Goal: Task Accomplishment & Management: Manage account settings

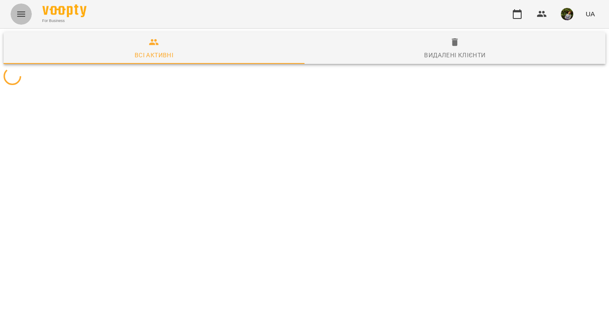
click at [24, 19] on icon "Menu" at bounding box center [21, 14] width 11 height 11
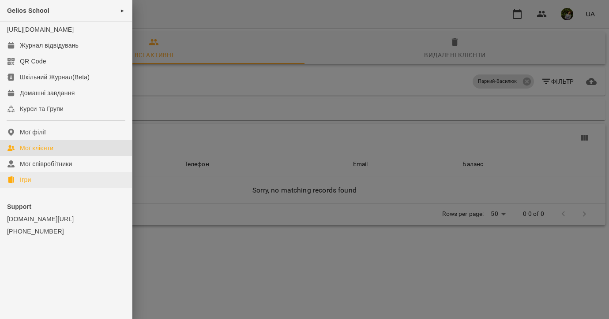
click at [36, 188] on link "Ігри" at bounding box center [66, 180] width 132 height 16
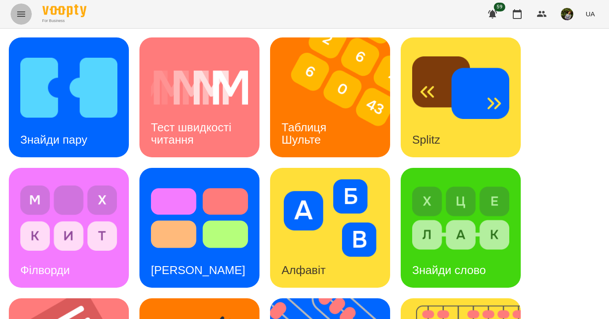
click at [18, 14] on icon "Menu" at bounding box center [21, 13] width 8 height 5
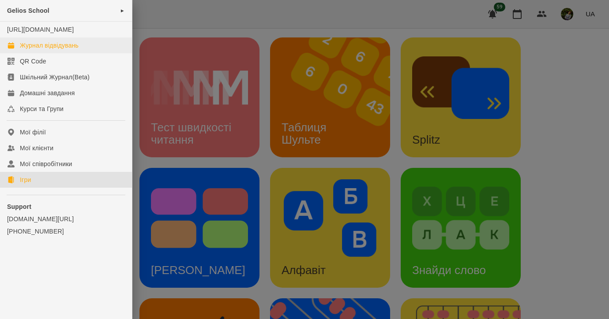
click at [45, 48] on link "Журнал відвідувань" at bounding box center [66, 45] width 132 height 16
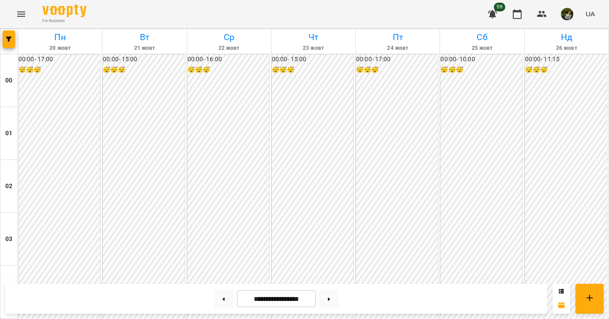
scroll to position [929, 0]
click at [221, 303] on button at bounding box center [224, 298] width 20 height 19
type input "**********"
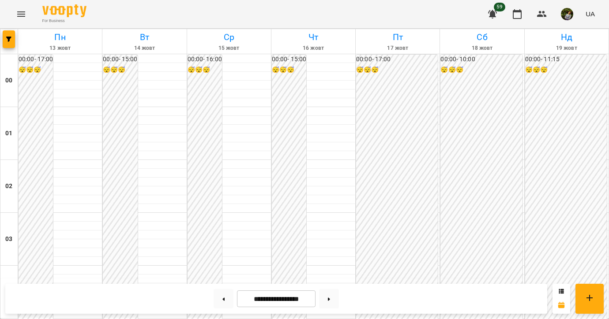
scroll to position [769, 0]
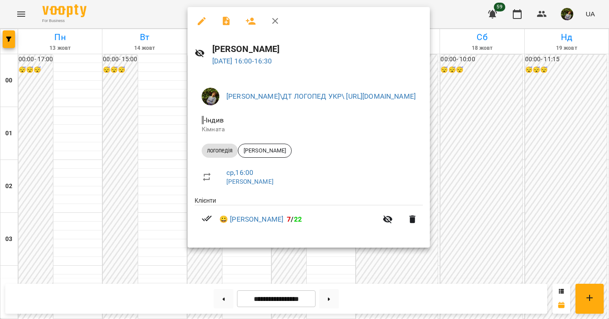
click at [73, 163] on div at bounding box center [304, 159] width 609 height 319
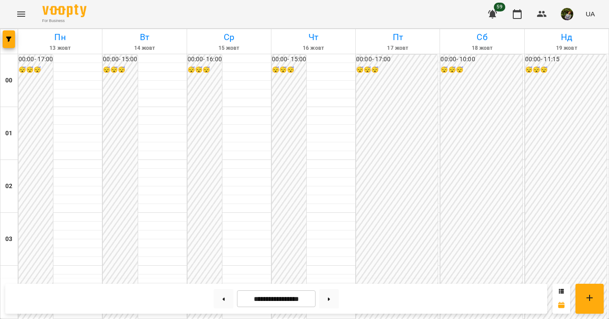
scroll to position [880, 0]
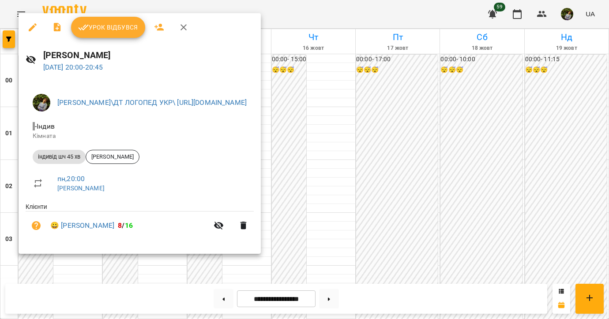
click at [495, 115] on div at bounding box center [304, 159] width 609 height 319
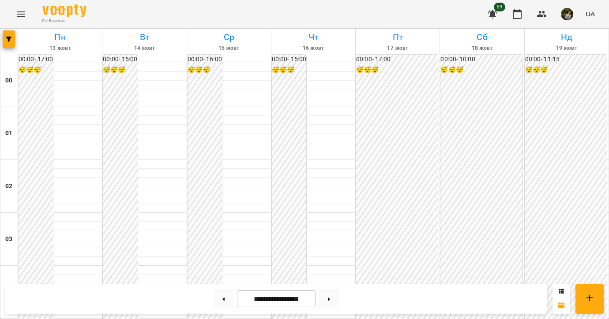
scroll to position [749, 0]
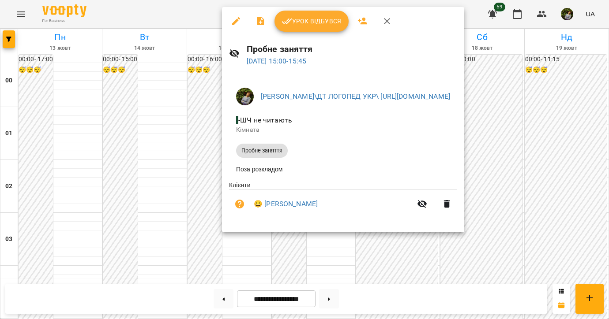
click at [79, 195] on div at bounding box center [304, 159] width 609 height 319
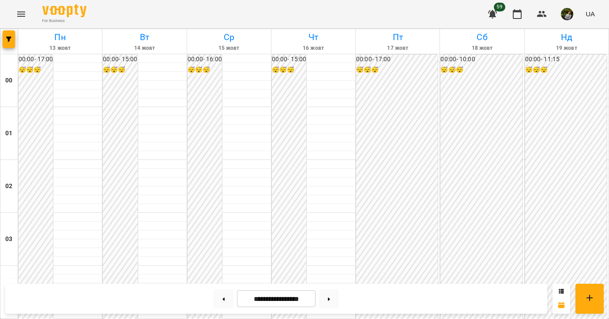
scroll to position [876, 0]
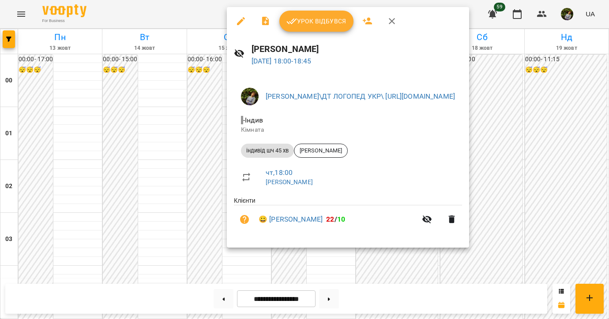
click at [61, 210] on div at bounding box center [304, 159] width 609 height 319
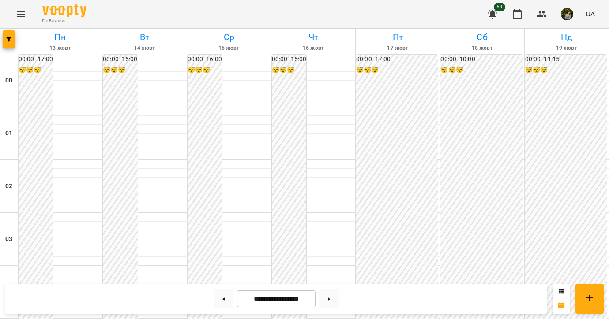
scroll to position [865, 0]
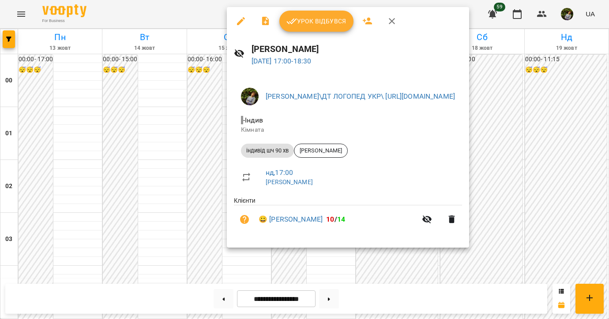
click at [55, 223] on div at bounding box center [304, 159] width 609 height 319
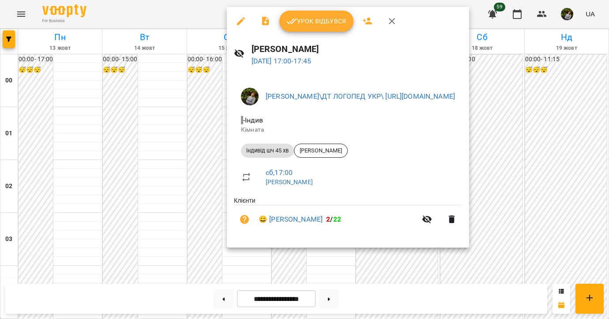
click at [64, 217] on div at bounding box center [304, 159] width 609 height 319
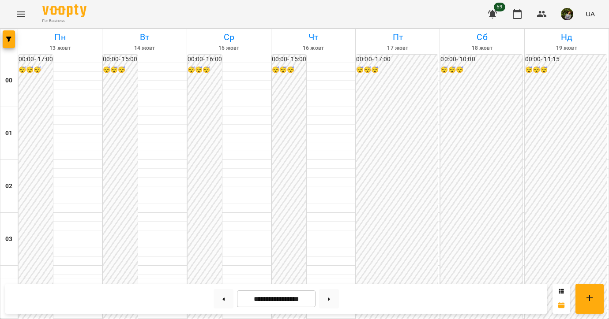
scroll to position [689, 0]
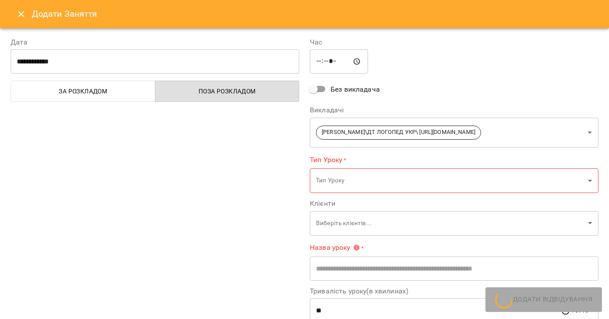
type input "**********"
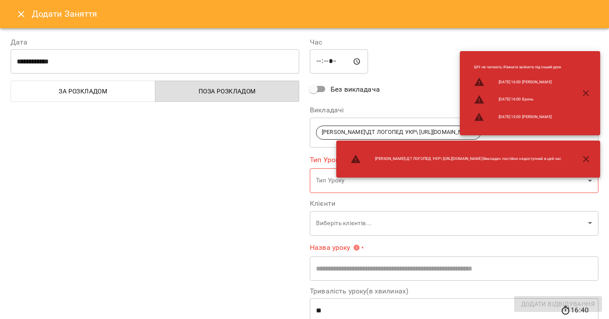
click at [20, 14] on icon "Close" at bounding box center [21, 14] width 11 height 11
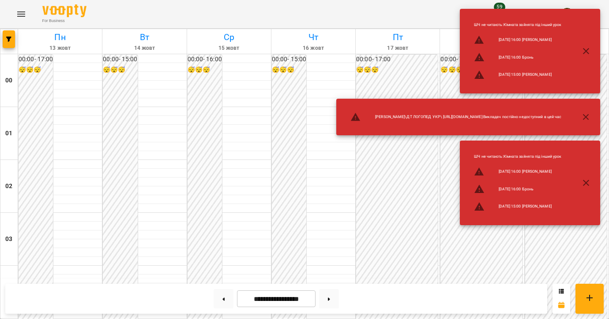
click at [588, 112] on icon "button" at bounding box center [586, 117] width 11 height 11
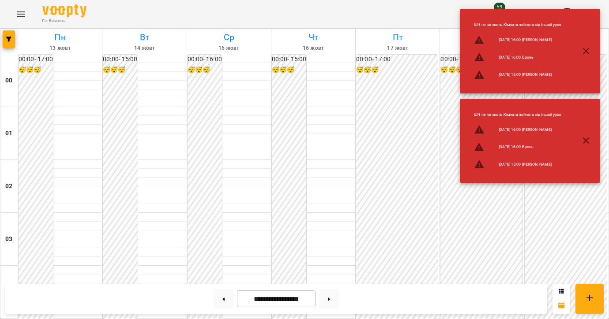
click at [589, 139] on icon "button" at bounding box center [586, 140] width 11 height 11
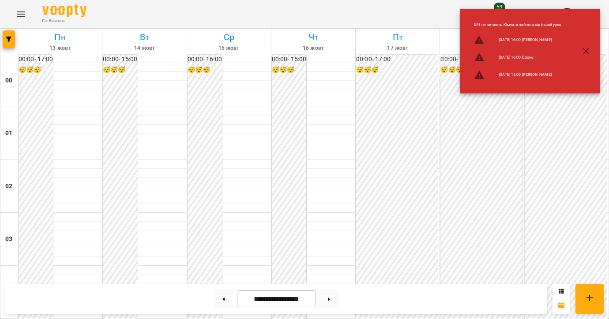
click at [587, 47] on icon "button" at bounding box center [586, 51] width 11 height 11
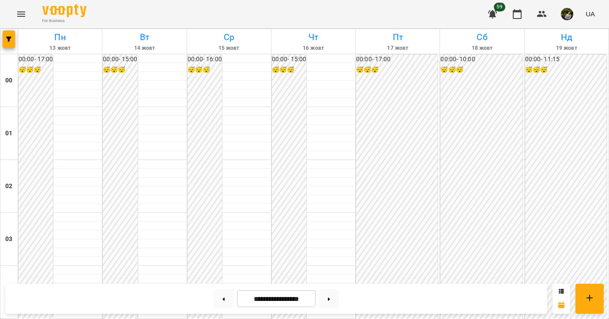
scroll to position [786, 0]
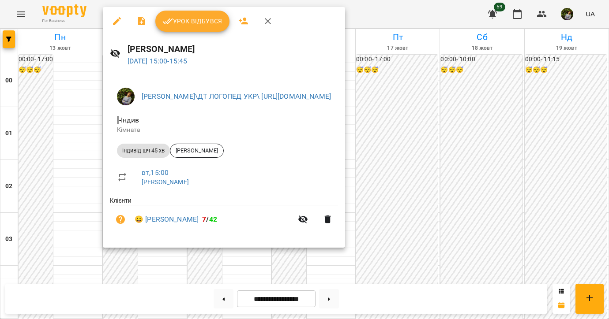
click at [64, 135] on div at bounding box center [304, 159] width 609 height 319
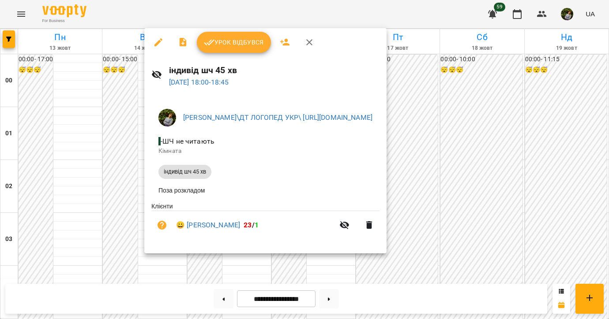
click at [71, 124] on div at bounding box center [304, 159] width 609 height 319
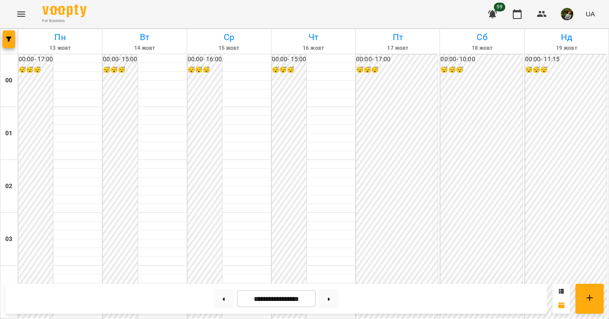
scroll to position [895, 0]
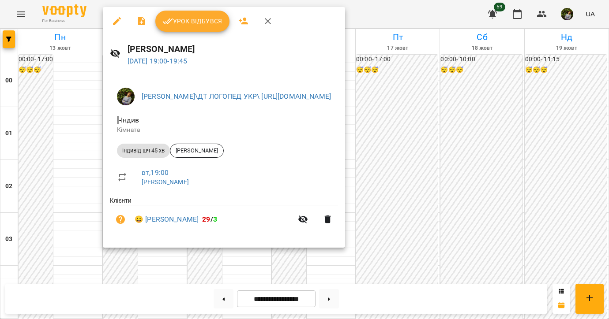
click at [46, 155] on div at bounding box center [304, 159] width 609 height 319
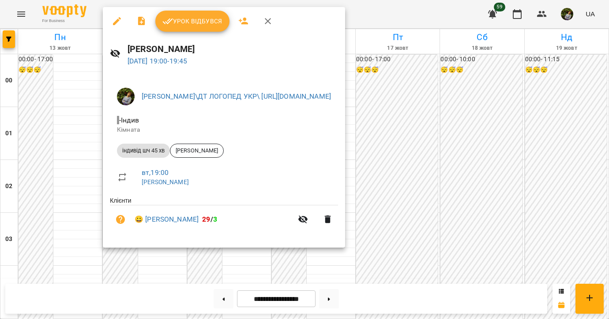
click at [47, 174] on div at bounding box center [304, 159] width 609 height 319
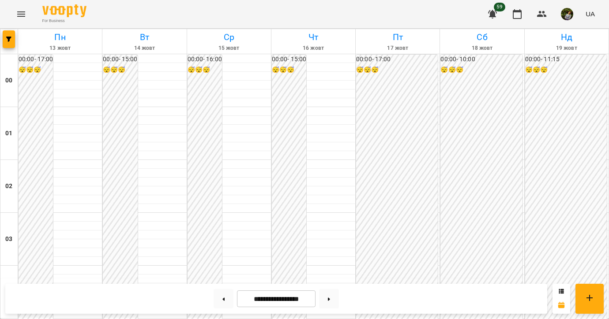
scroll to position [708, 0]
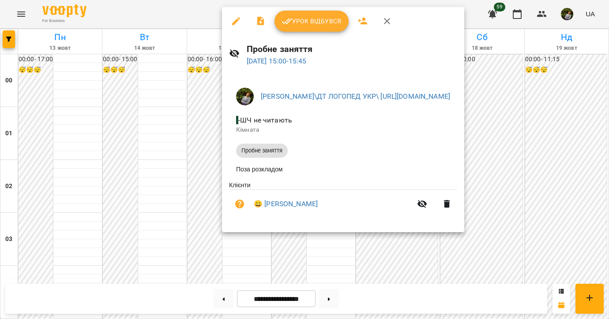
click at [333, 255] on div at bounding box center [304, 159] width 609 height 319
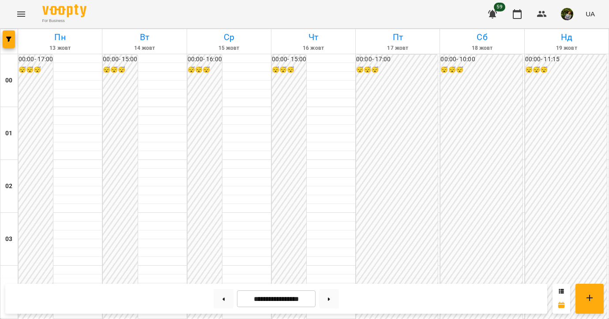
scroll to position [938, 0]
click at [22, 15] on icon "Menu" at bounding box center [21, 14] width 11 height 11
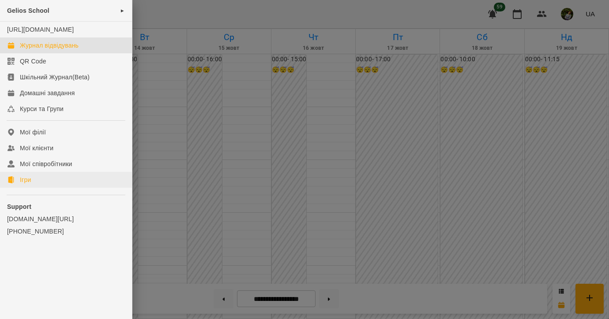
click at [33, 187] on link "Ігри" at bounding box center [66, 180] width 132 height 16
